Goal: Task Accomplishment & Management: Use online tool/utility

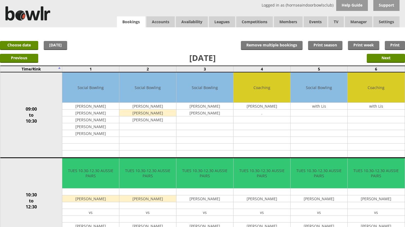
click at [142, 20] on link "Bookings" at bounding box center [131, 21] width 28 height 11
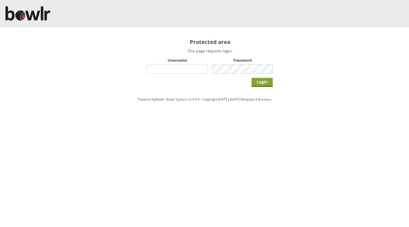
type input "hornseaindoorbowlsclub"
click at [259, 85] on input "Login" at bounding box center [262, 82] width 21 height 9
